Goal: Navigation & Orientation: Find specific page/section

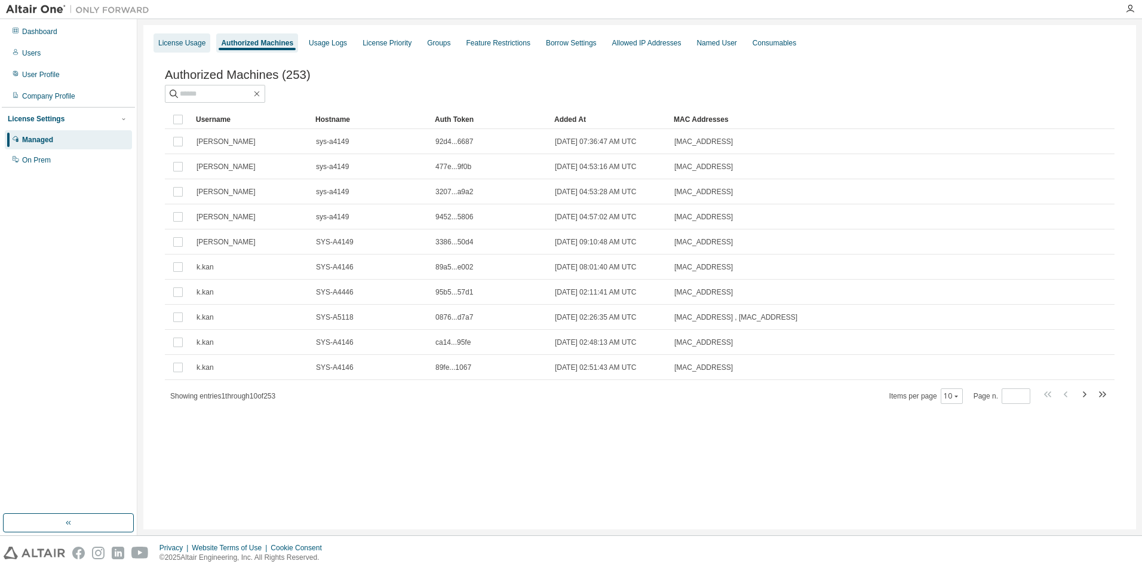
click at [179, 44] on div "License Usage" at bounding box center [181, 43] width 47 height 10
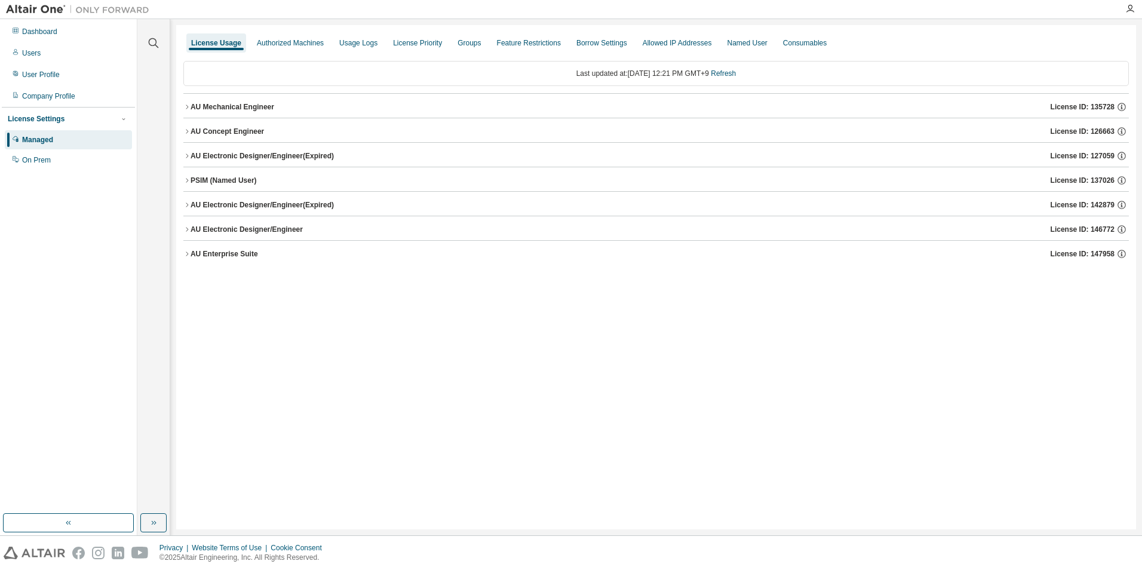
click at [189, 102] on button "AU Mechanical Engineer License ID: 135728" at bounding box center [655, 107] width 945 height 26
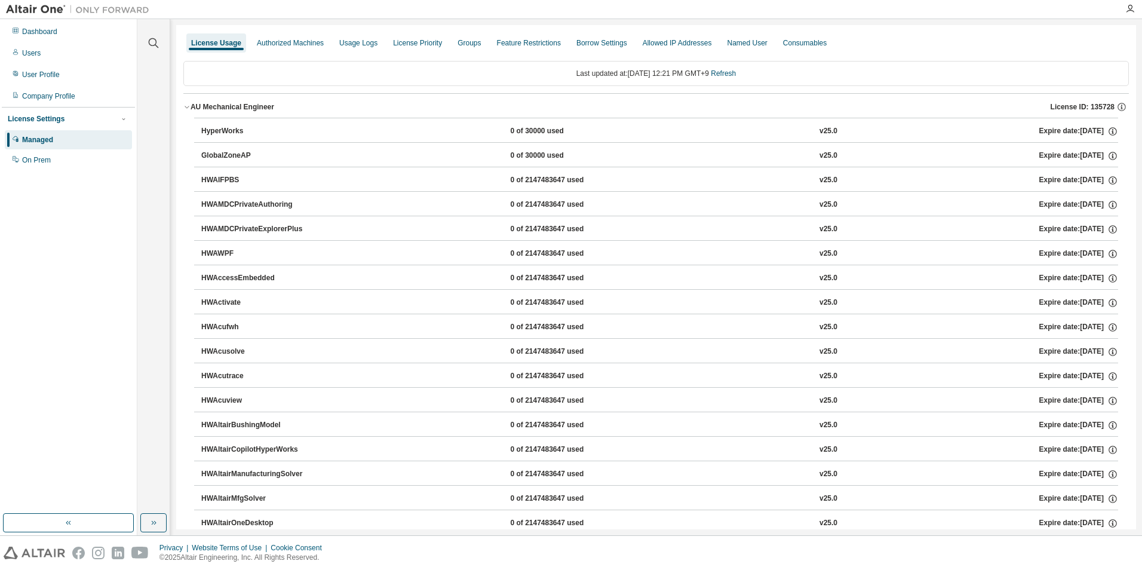
click at [189, 107] on icon "button" at bounding box center [186, 106] width 7 height 7
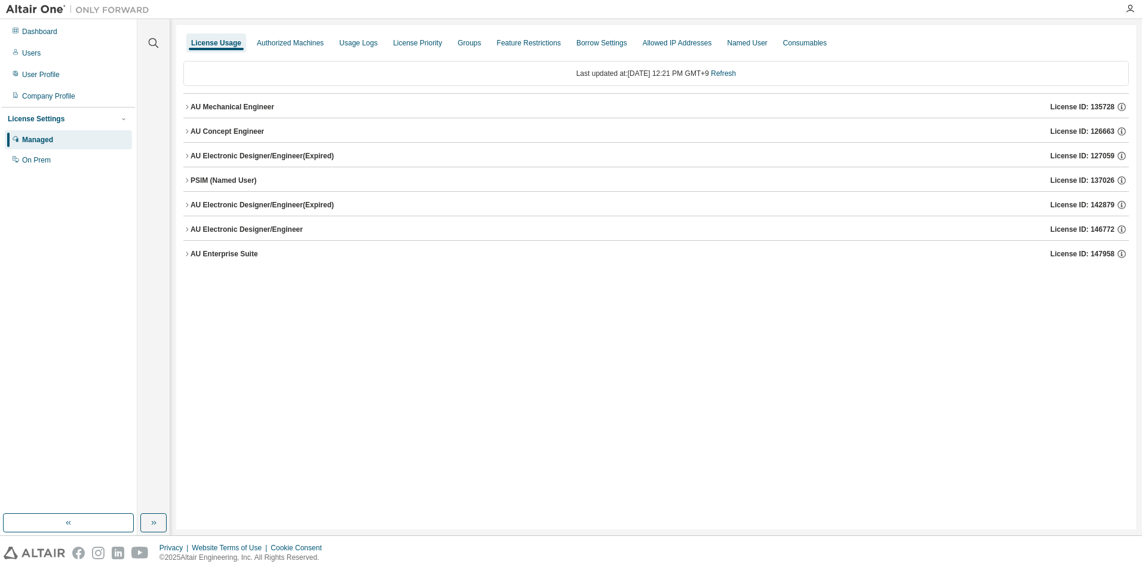
click at [188, 205] on icon "button" at bounding box center [186, 204] width 7 height 7
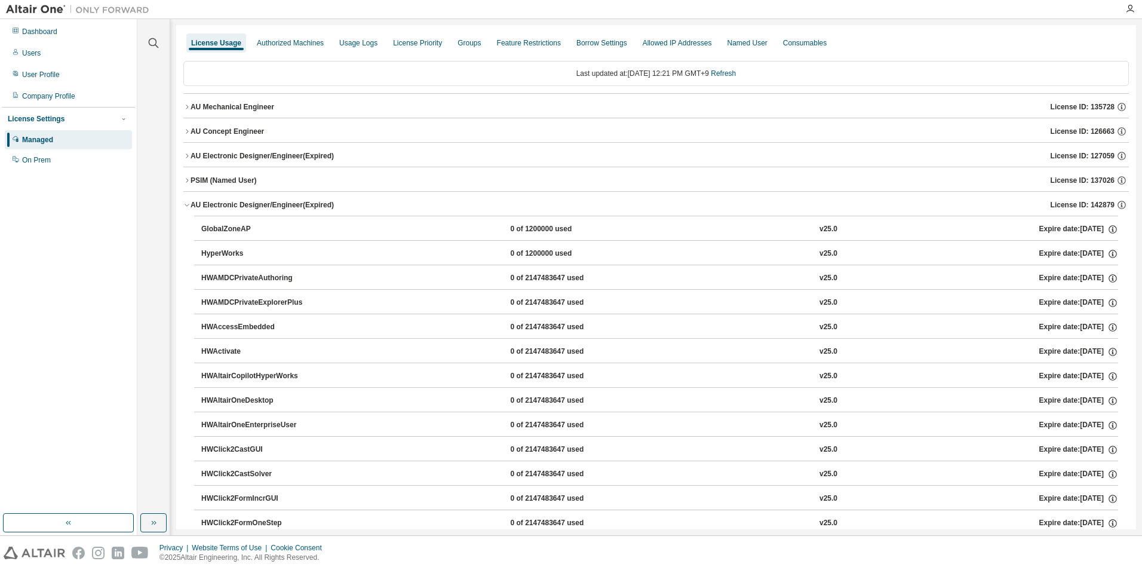
click at [189, 205] on icon "button" at bounding box center [186, 204] width 7 height 7
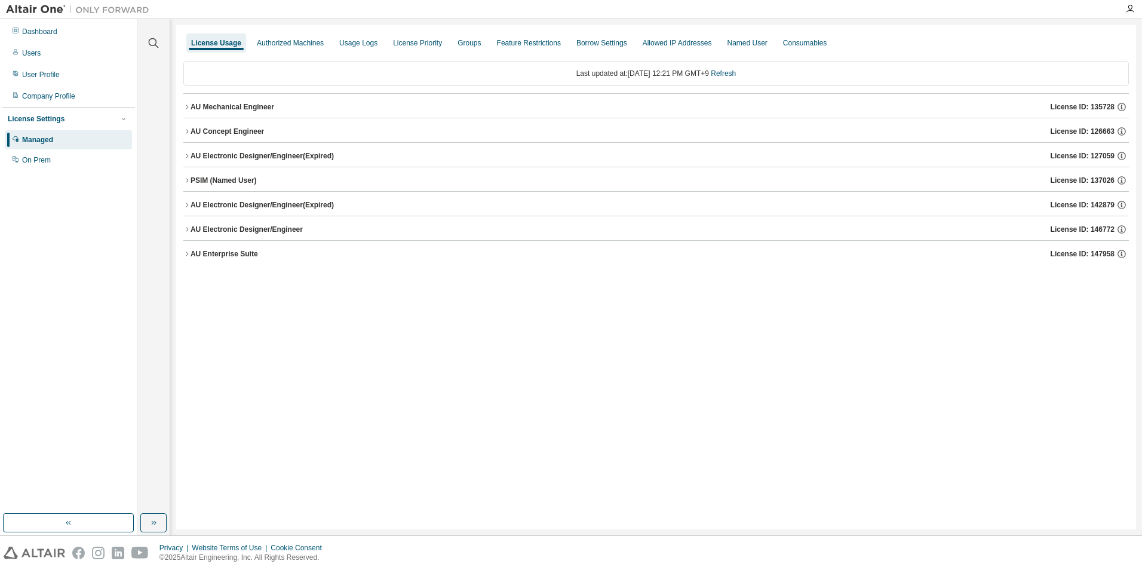
click at [186, 254] on icon "button" at bounding box center [186, 253] width 7 height 7
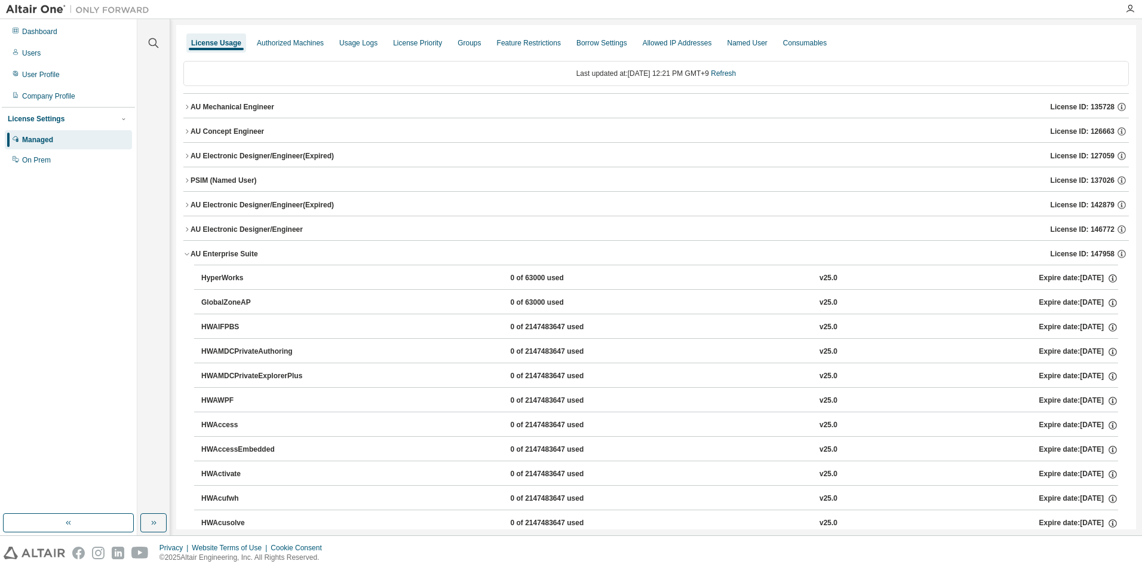
click at [189, 254] on icon "button" at bounding box center [186, 253] width 7 height 7
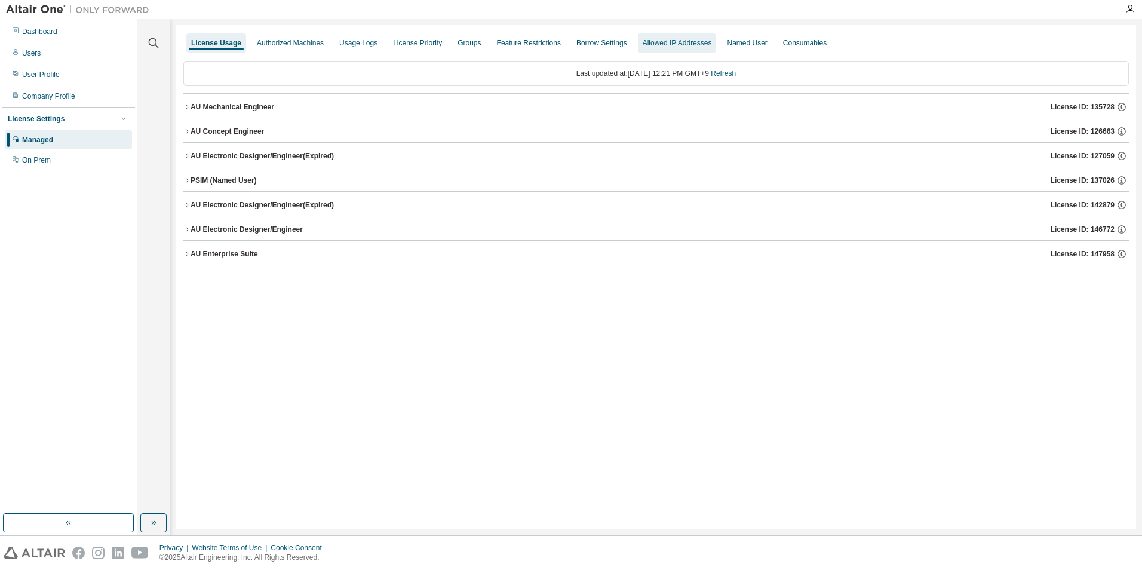
click at [674, 41] on div "Allowed IP Addresses" at bounding box center [676, 43] width 69 height 10
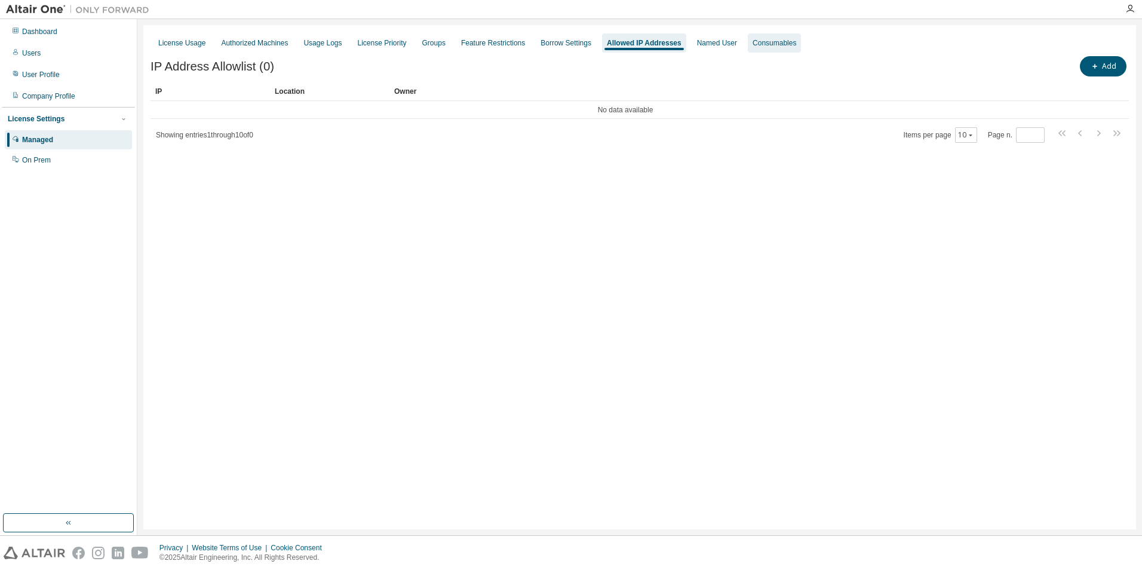
click at [763, 45] on div "Consumables" at bounding box center [774, 43] width 44 height 10
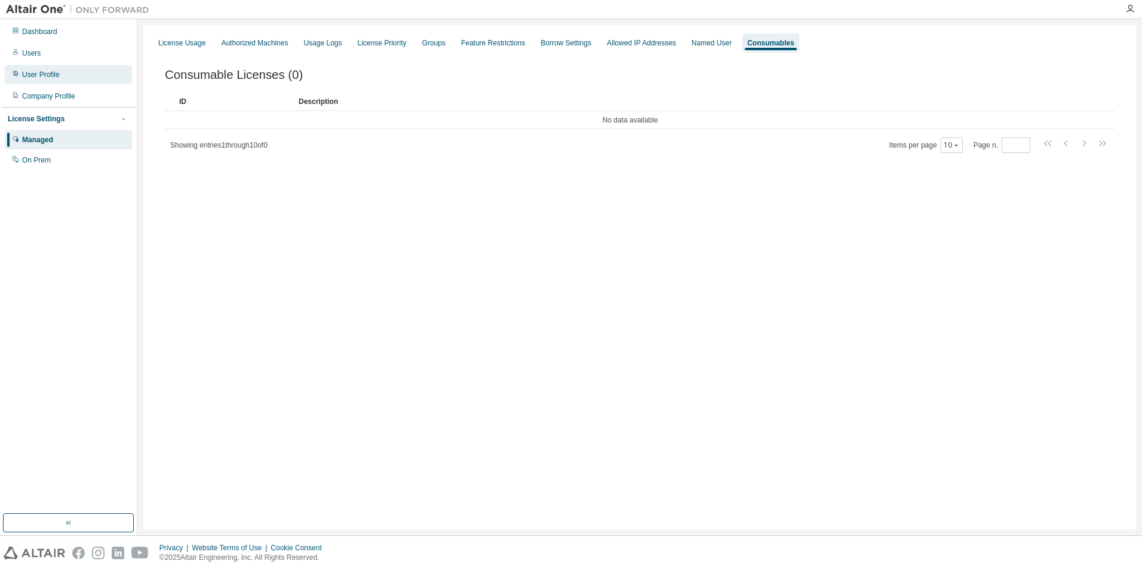
click at [49, 79] on div "User Profile" at bounding box center [41, 75] width 38 height 10
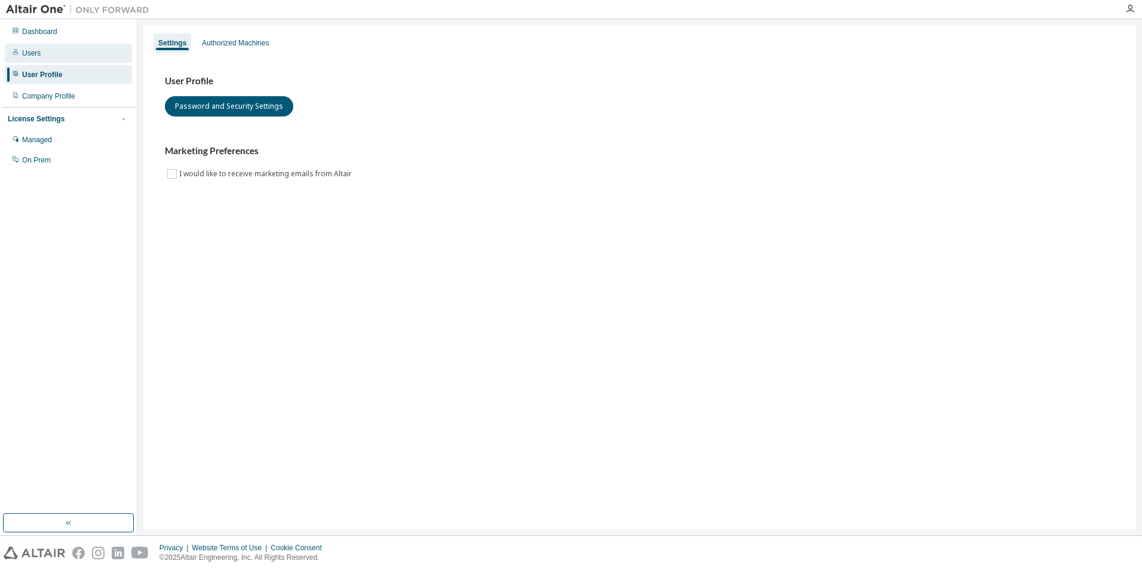
click at [34, 49] on div "Users" at bounding box center [31, 53] width 19 height 10
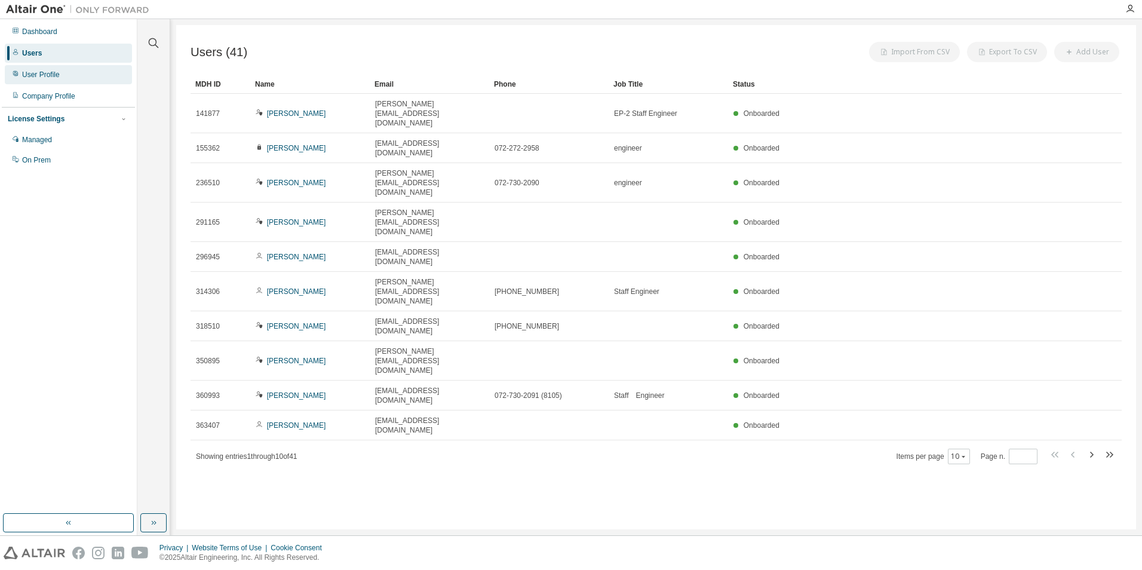
click at [39, 74] on div "User Profile" at bounding box center [41, 75] width 38 height 10
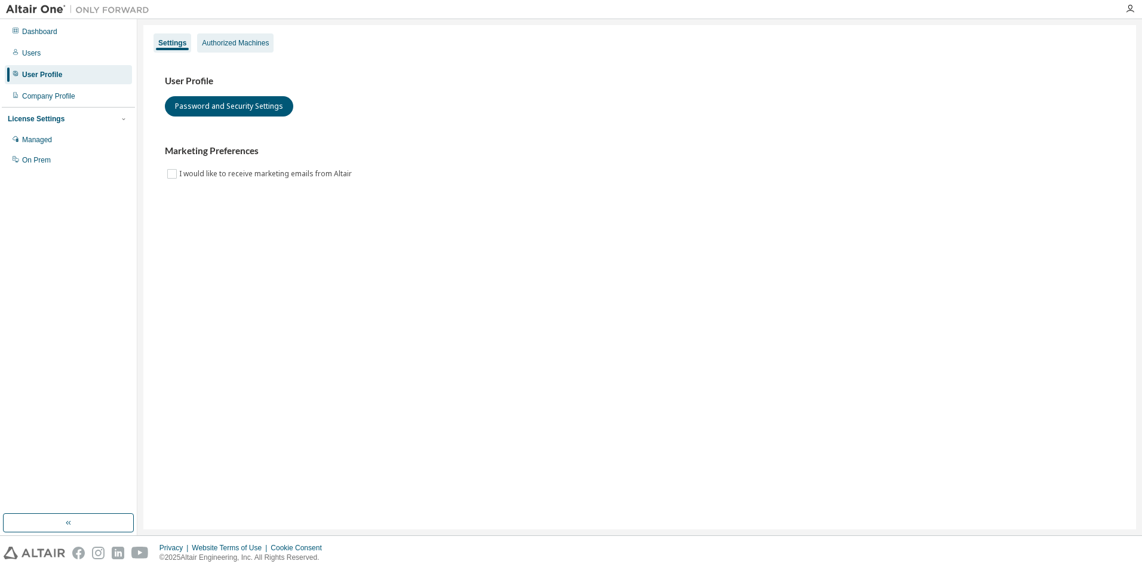
click at [257, 44] on div "Authorized Machines" at bounding box center [235, 43] width 67 height 10
